Goal: Obtain resource: Download file/media

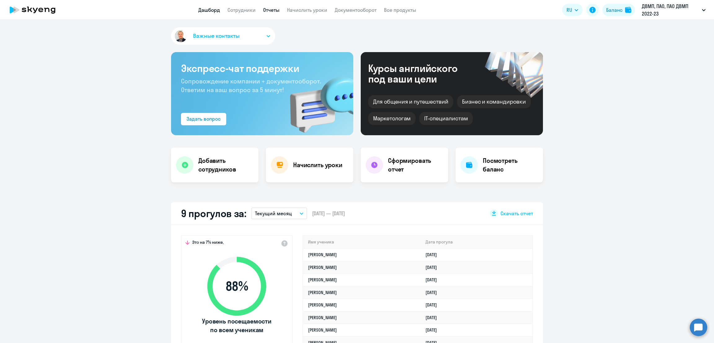
click at [273, 10] on link "Отчеты" at bounding box center [271, 10] width 16 height 6
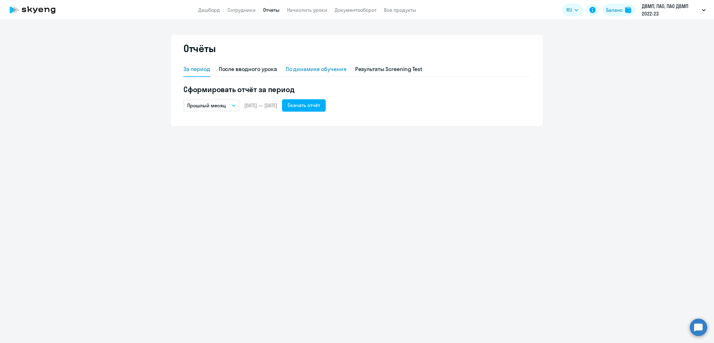
click at [332, 67] on div "По динамике обучения" at bounding box center [316, 69] width 61 height 8
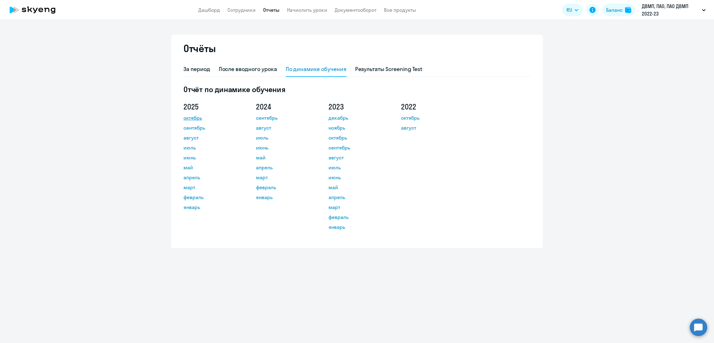
click at [194, 117] on link "октябрь" at bounding box center [212, 117] width 56 height 7
